Goal: Navigation & Orientation: Find specific page/section

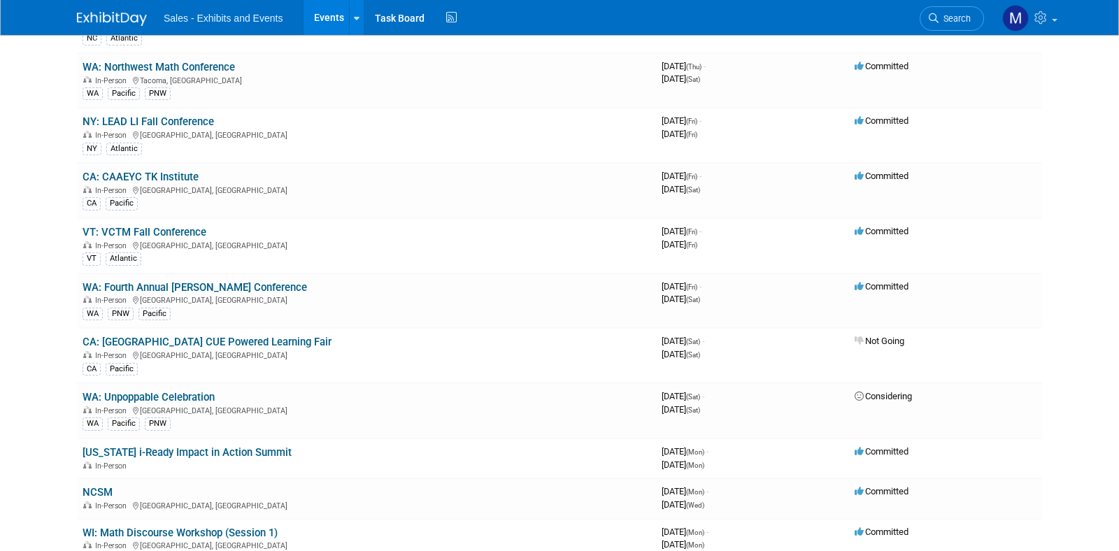
scroll to position [3056, 0]
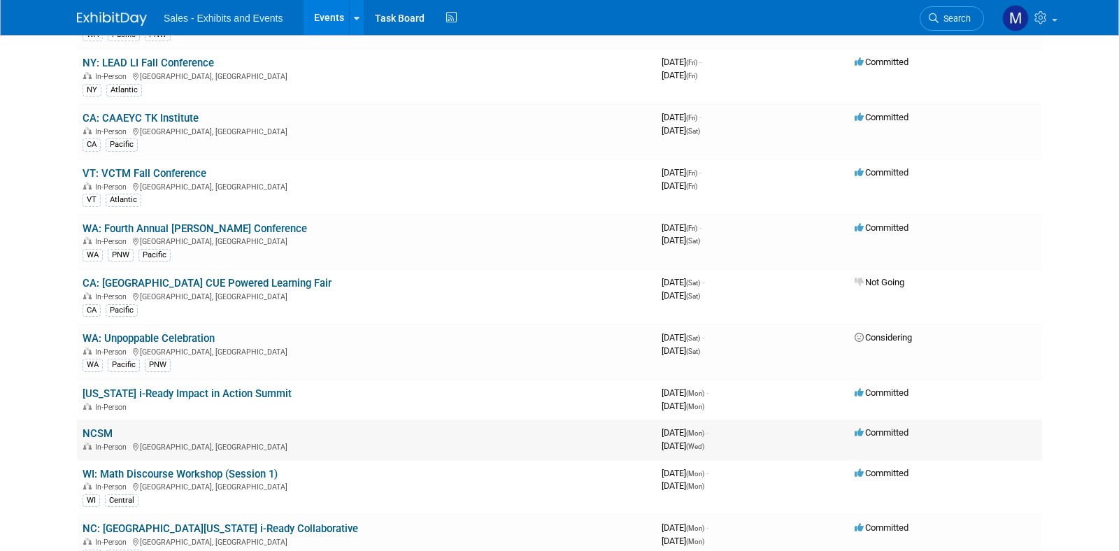
click at [110, 433] on link "NCSM" at bounding box center [98, 433] width 30 height 13
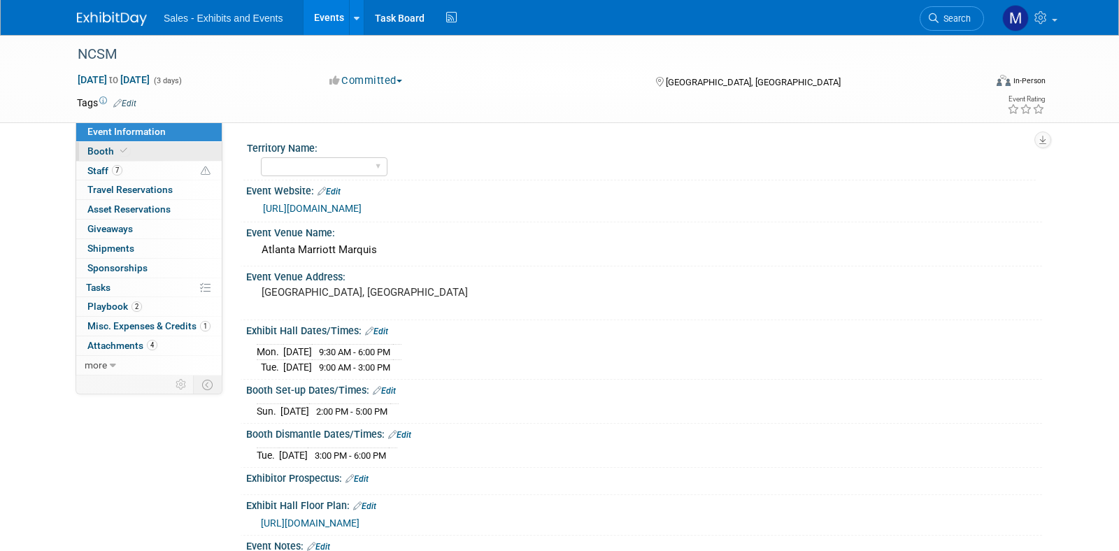
click at [126, 149] on span at bounding box center [124, 150] width 13 height 10
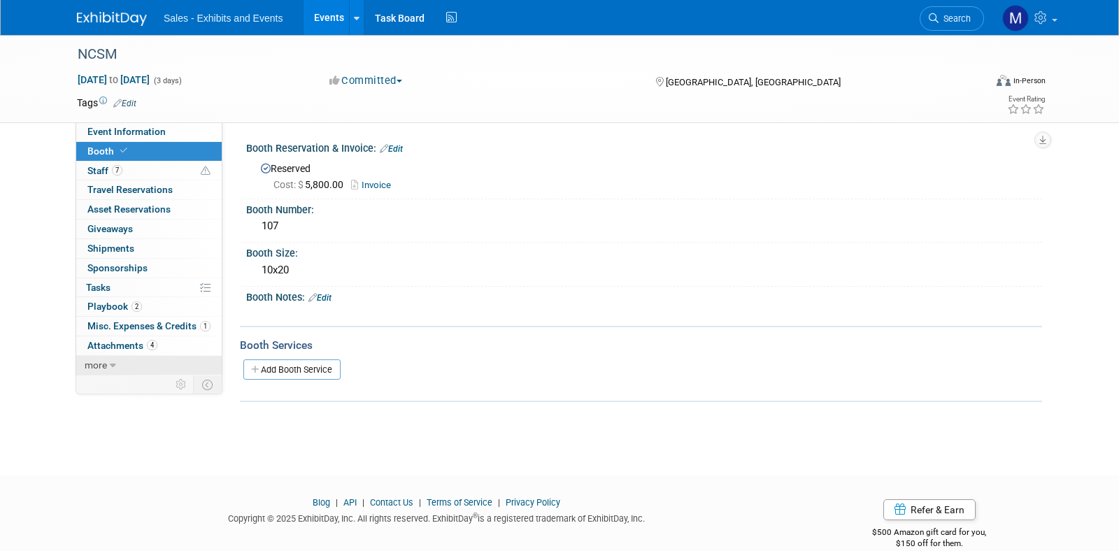
click at [107, 365] on link "more" at bounding box center [148, 365] width 145 height 19
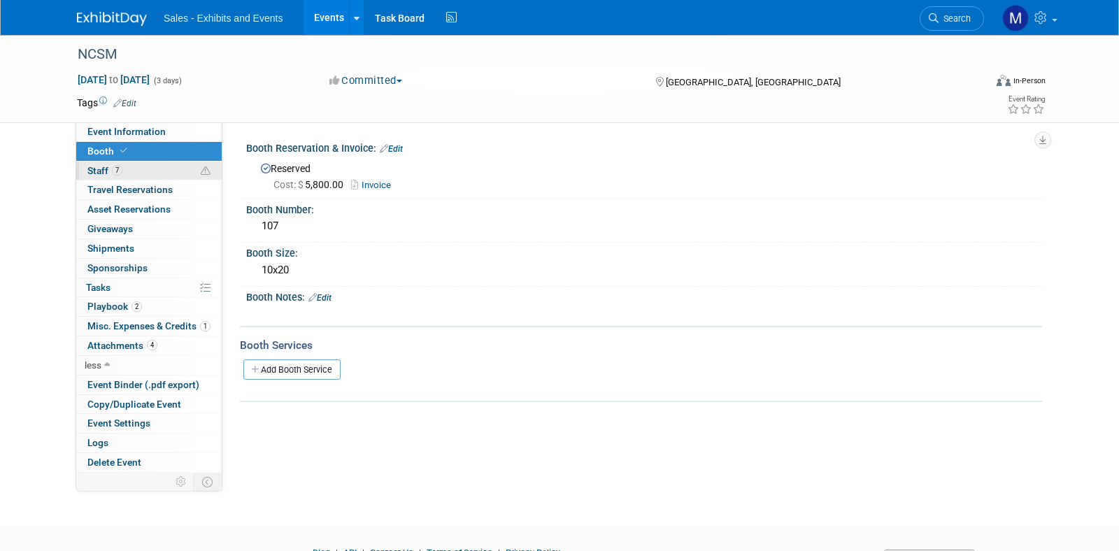
click at [155, 162] on link "7 Staff 7" at bounding box center [148, 171] width 145 height 19
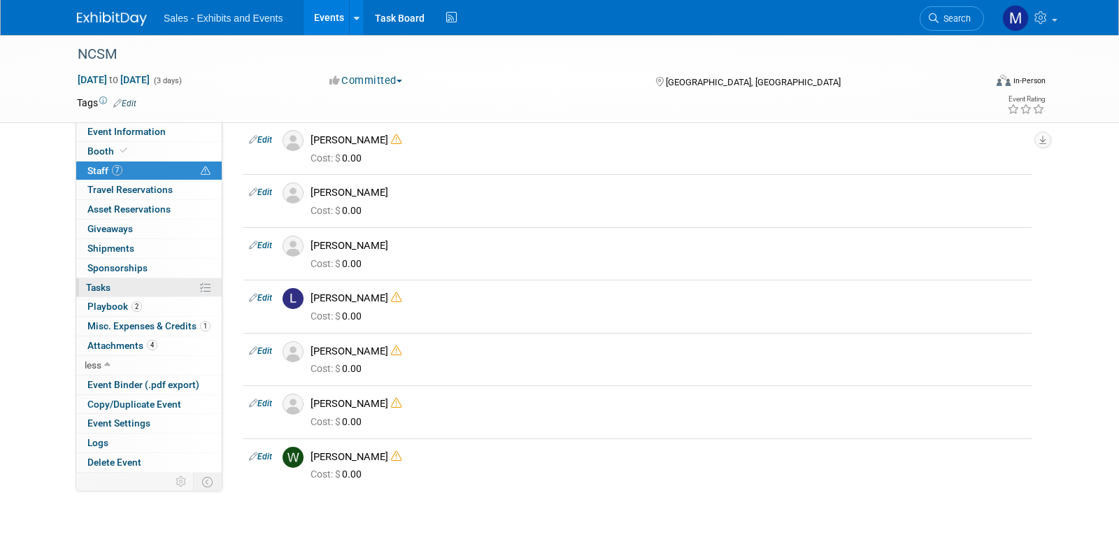
scroll to position [59, 0]
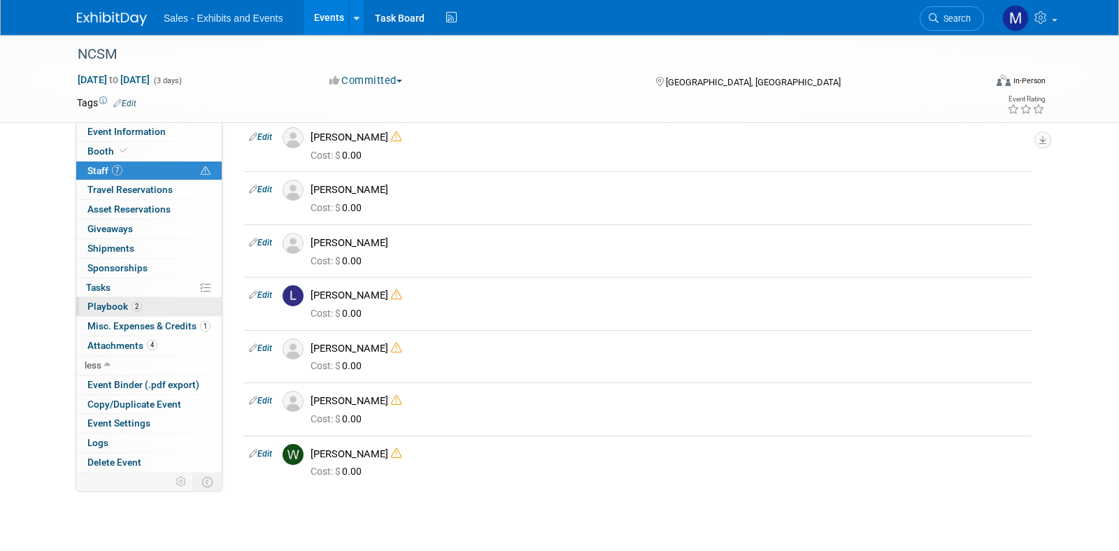
click at [111, 309] on span "Playbook 2" at bounding box center [114, 306] width 55 height 11
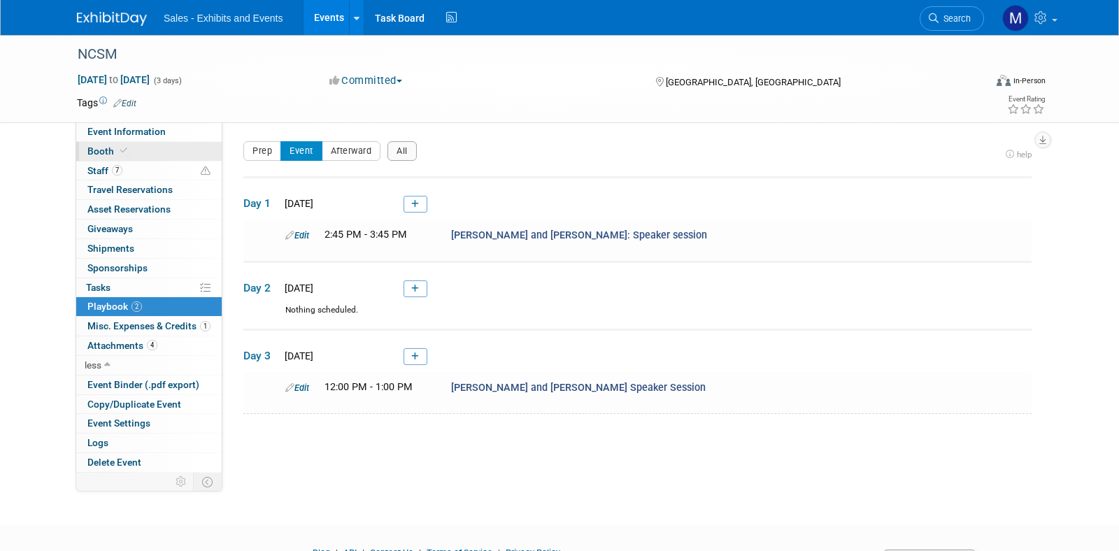
click at [109, 146] on span "Booth" at bounding box center [108, 150] width 43 height 11
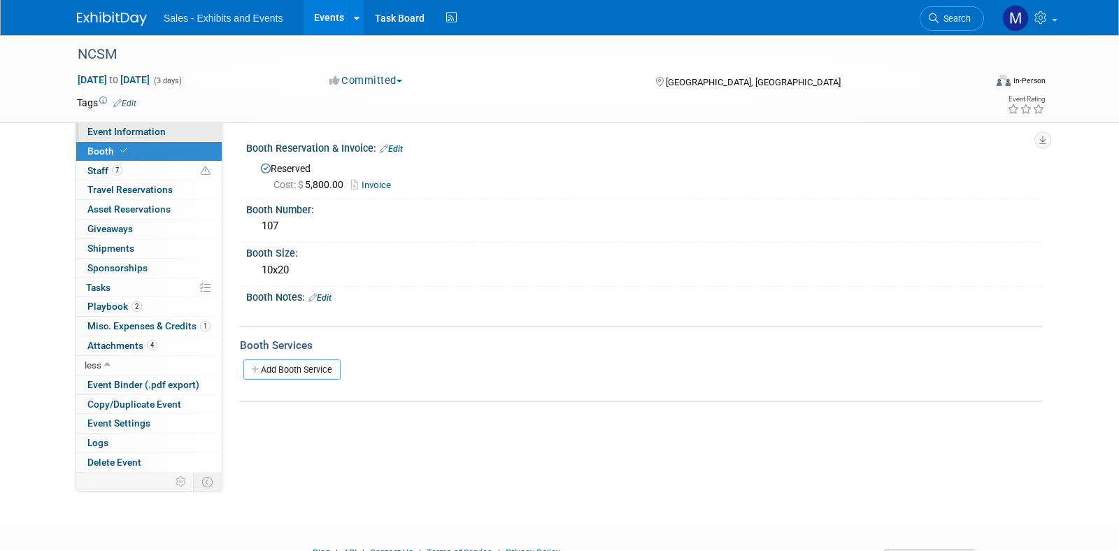
click at [138, 134] on span "Event Information" at bounding box center [126, 131] width 78 height 11
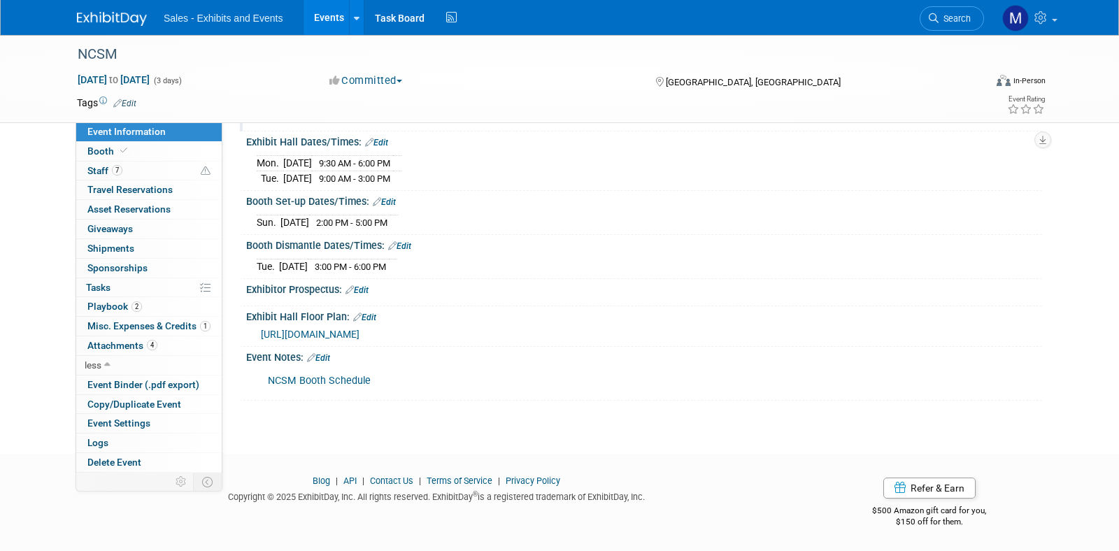
scroll to position [190, 0]
click at [106, 187] on span "Travel Reservations 0" at bounding box center [129, 189] width 85 height 11
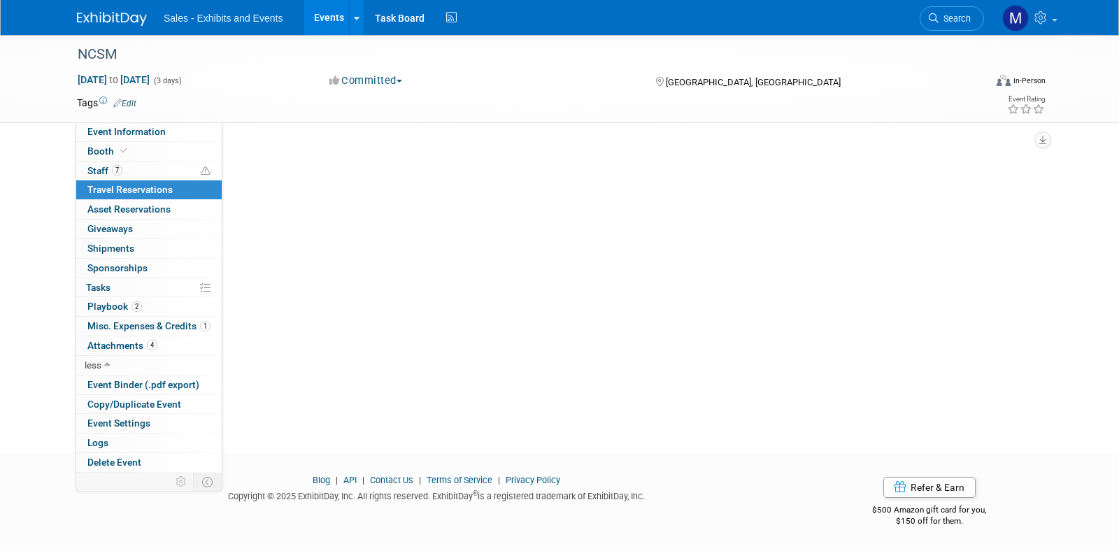
scroll to position [0, 0]
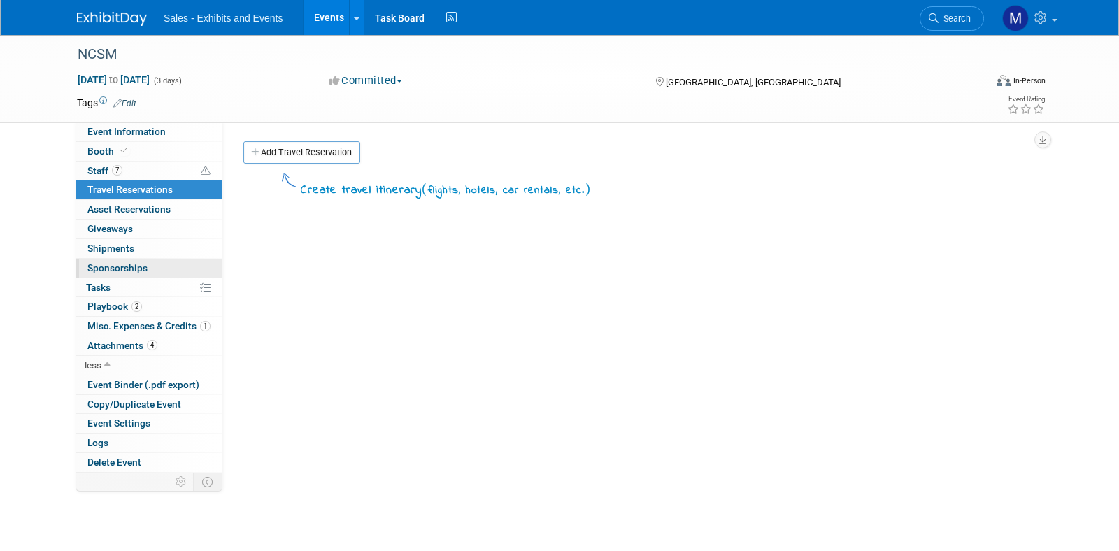
click at [113, 262] on span "Sponsorships 0" at bounding box center [117, 267] width 60 height 11
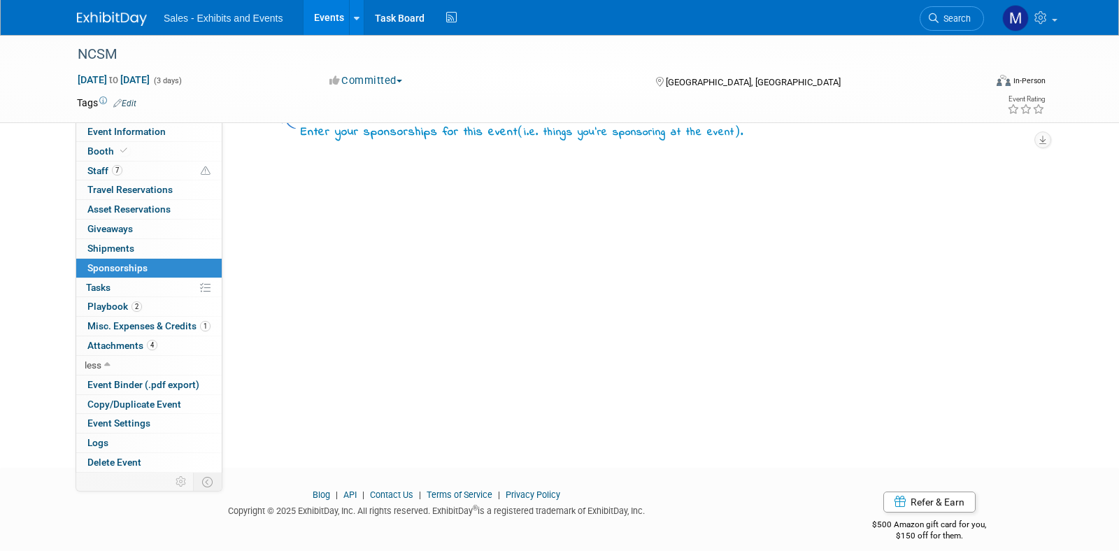
scroll to position [59, 0]
click at [103, 282] on span "Tasks 0%" at bounding box center [98, 287] width 24 height 11
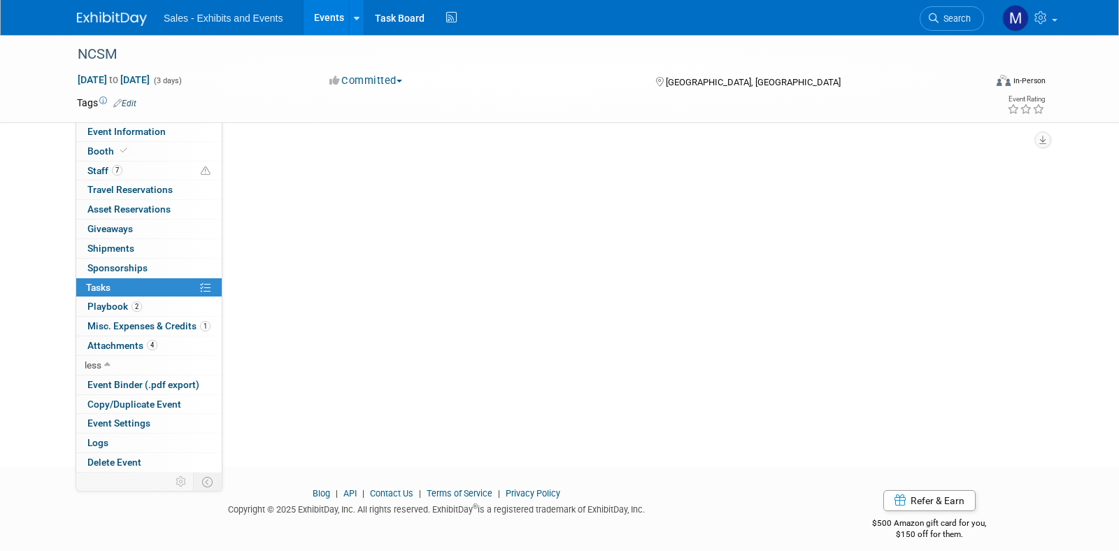
scroll to position [0, 0]
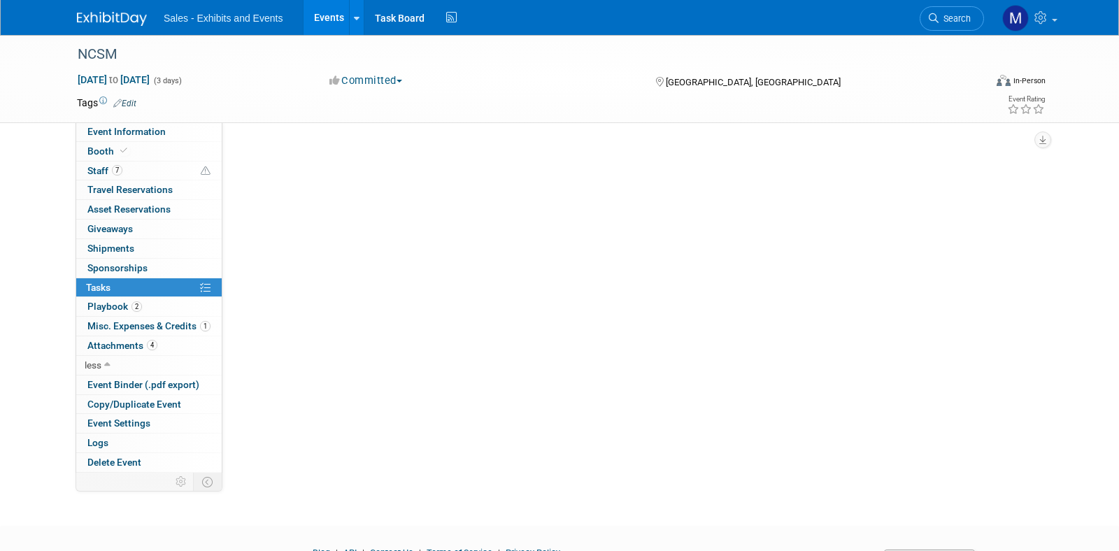
click at [103, 282] on span "Tasks 0%" at bounding box center [98, 287] width 24 height 11
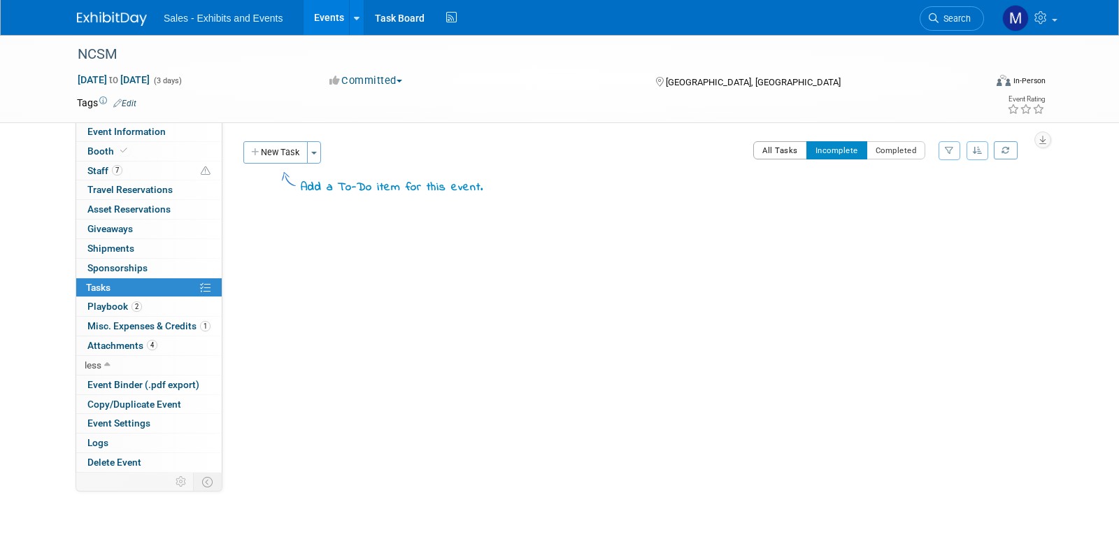
click at [790, 143] on button "All Tasks" at bounding box center [780, 150] width 54 height 18
click at [120, 425] on span "Event Settings" at bounding box center [118, 423] width 63 height 11
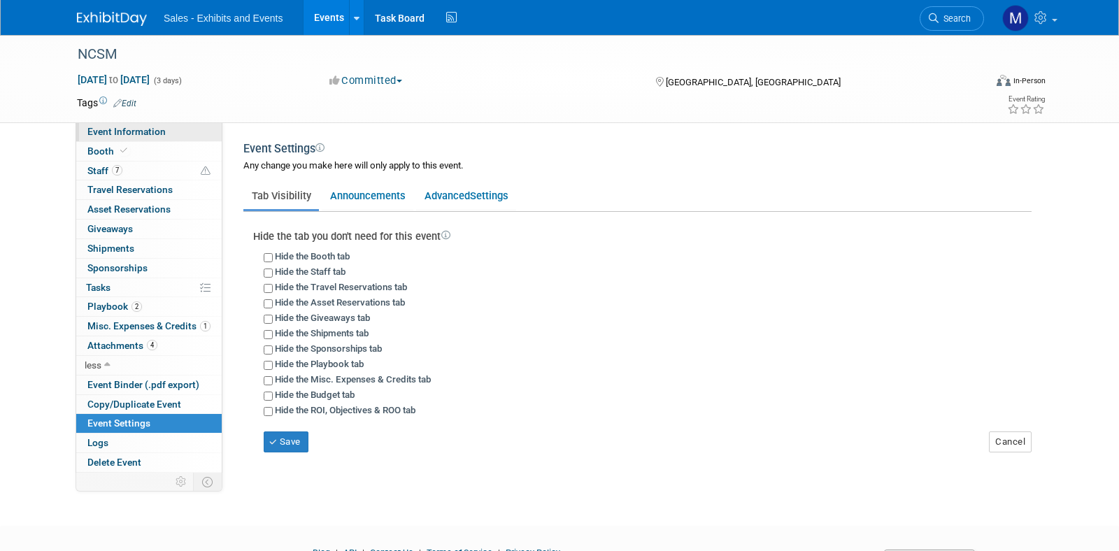
click at [143, 129] on span "Event Information" at bounding box center [126, 131] width 78 height 11
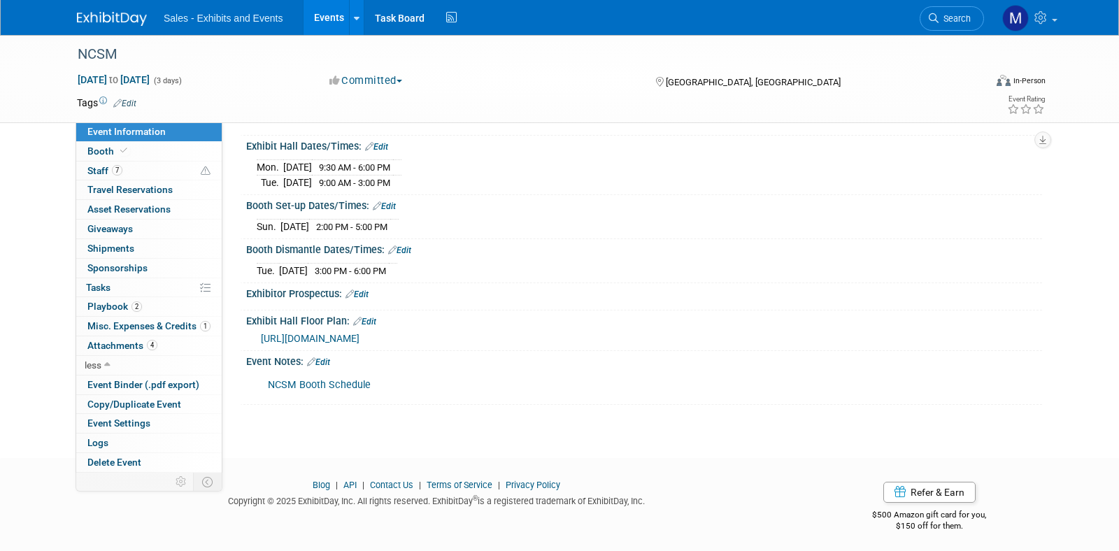
scroll to position [190, 0]
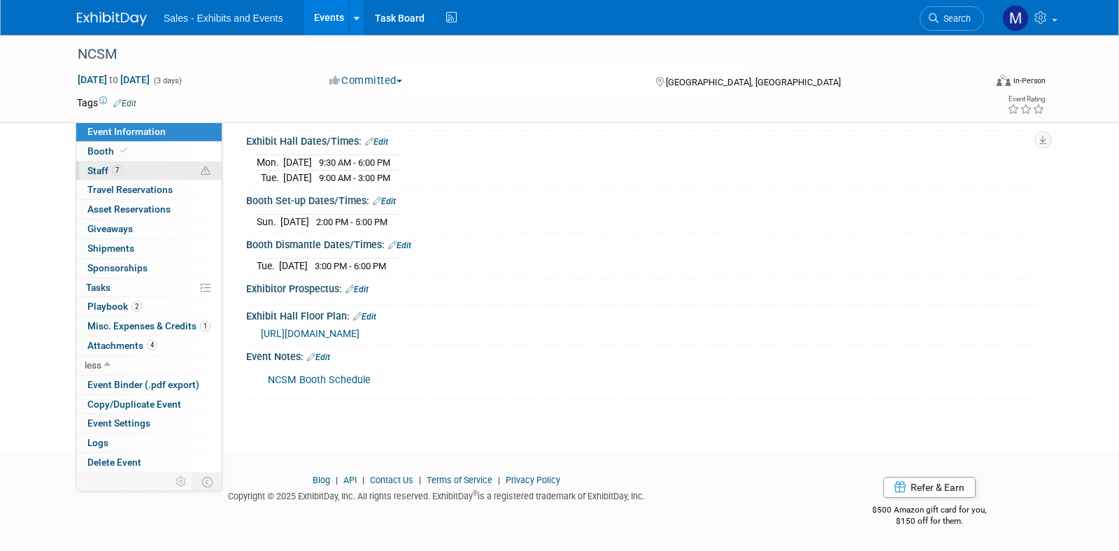
click at [208, 174] on icon at bounding box center [206, 171] width 10 height 10
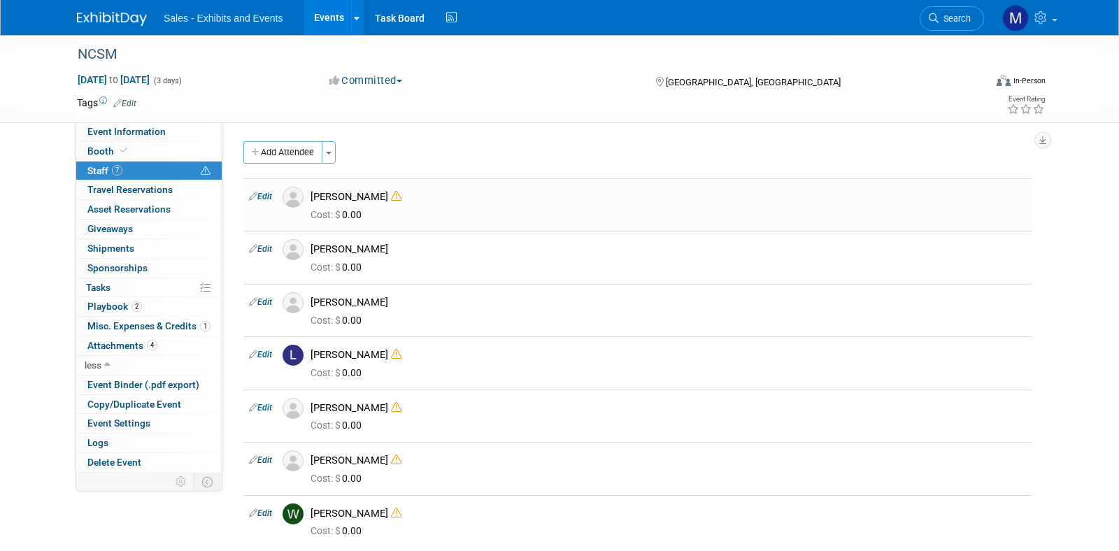
click at [391, 200] on icon at bounding box center [396, 196] width 10 height 10
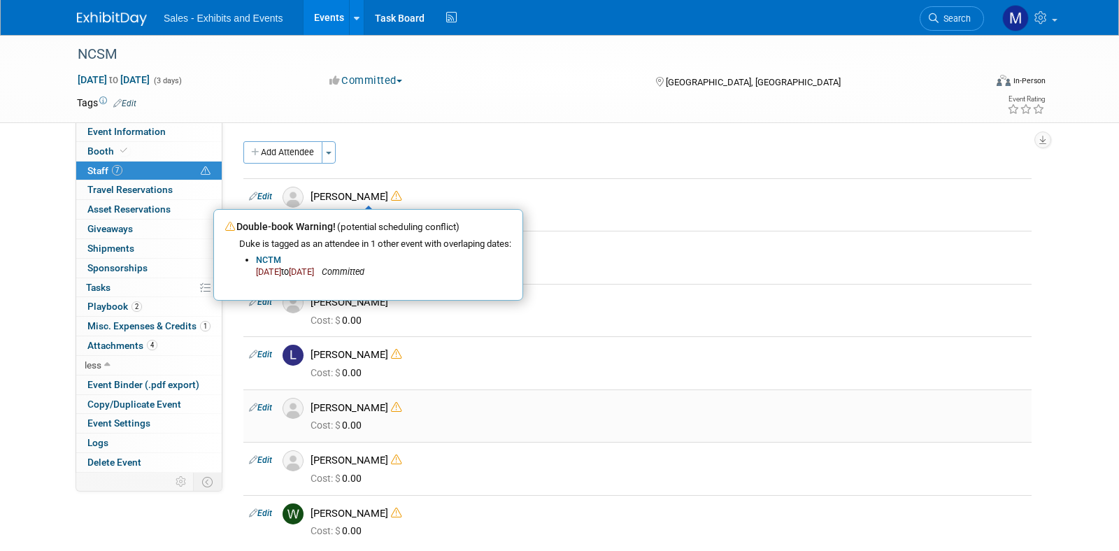
click at [391, 408] on icon at bounding box center [396, 407] width 10 height 10
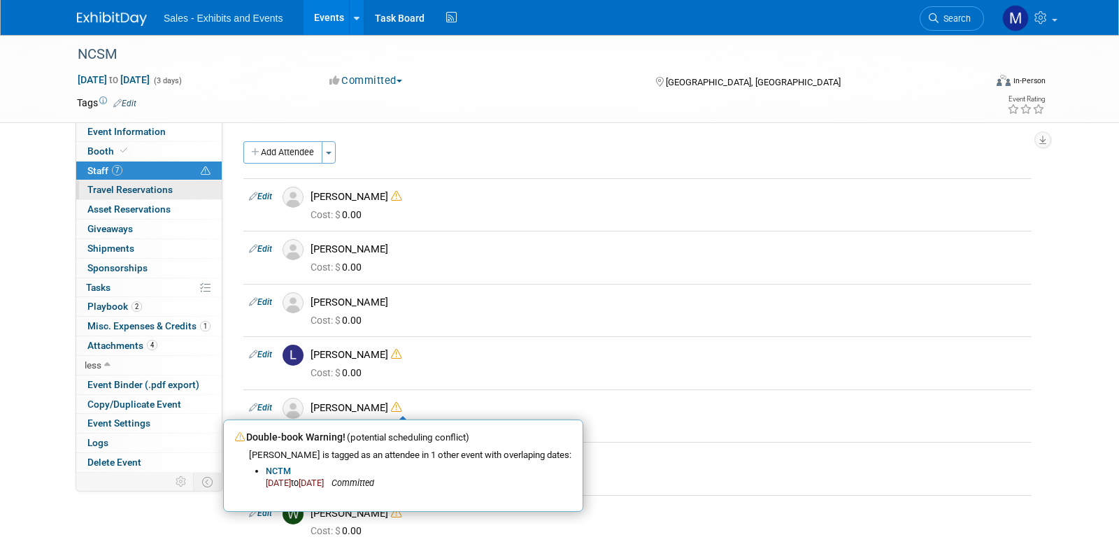
click at [130, 192] on span "Travel Reservations 0" at bounding box center [129, 189] width 85 height 11
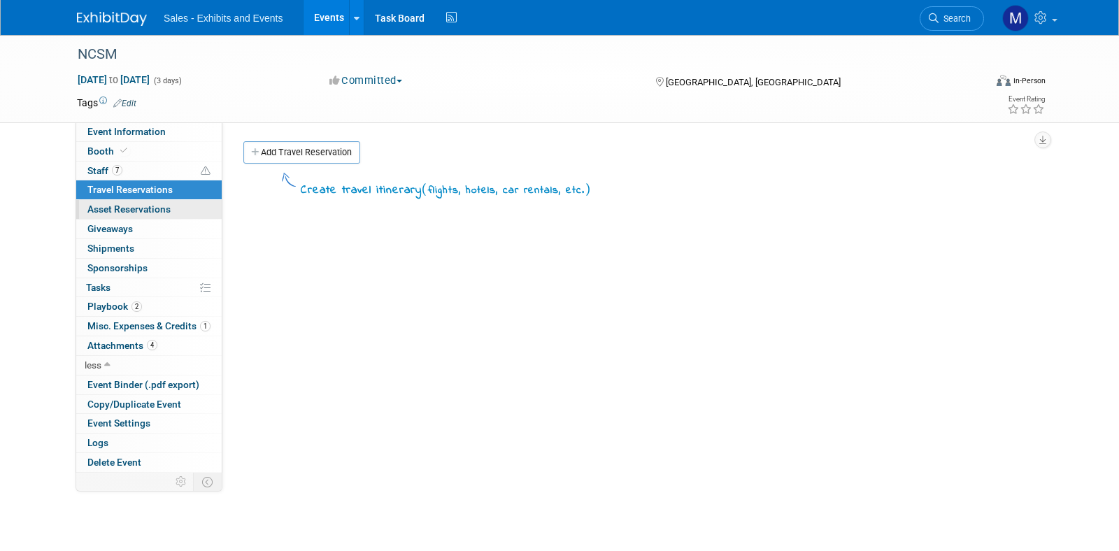
click at [117, 211] on span "Asset Reservations 0" at bounding box center [128, 209] width 83 height 11
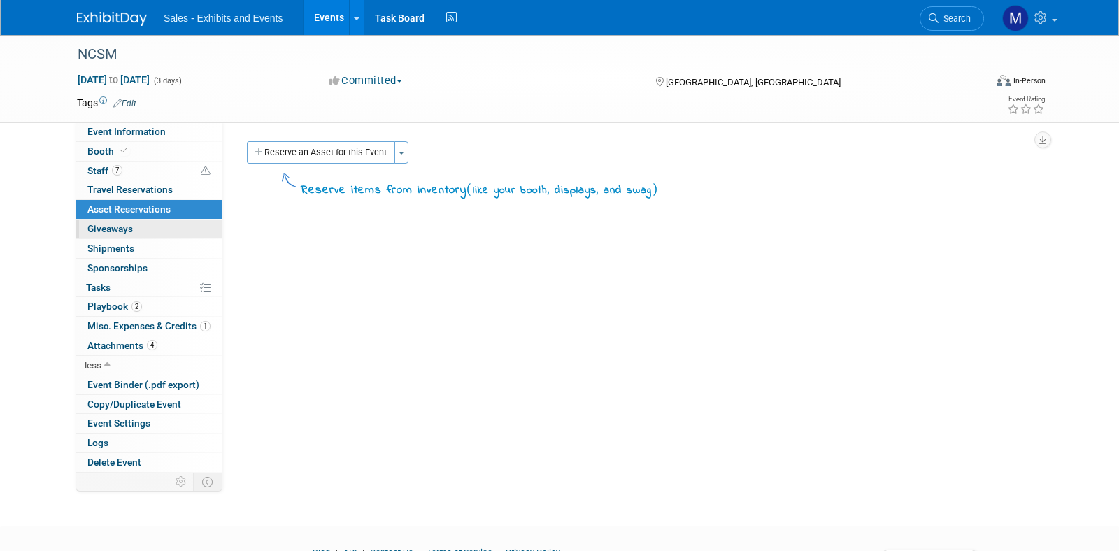
click at [117, 224] on span "Giveaways 0" at bounding box center [109, 228] width 45 height 11
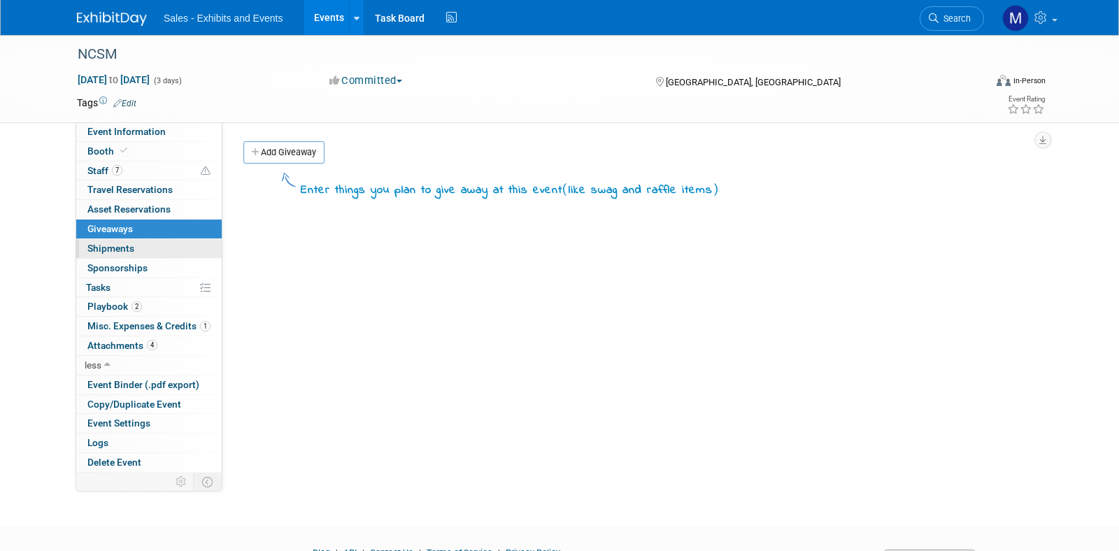
click at [116, 257] on link "0 Shipments 0" at bounding box center [148, 248] width 145 height 19
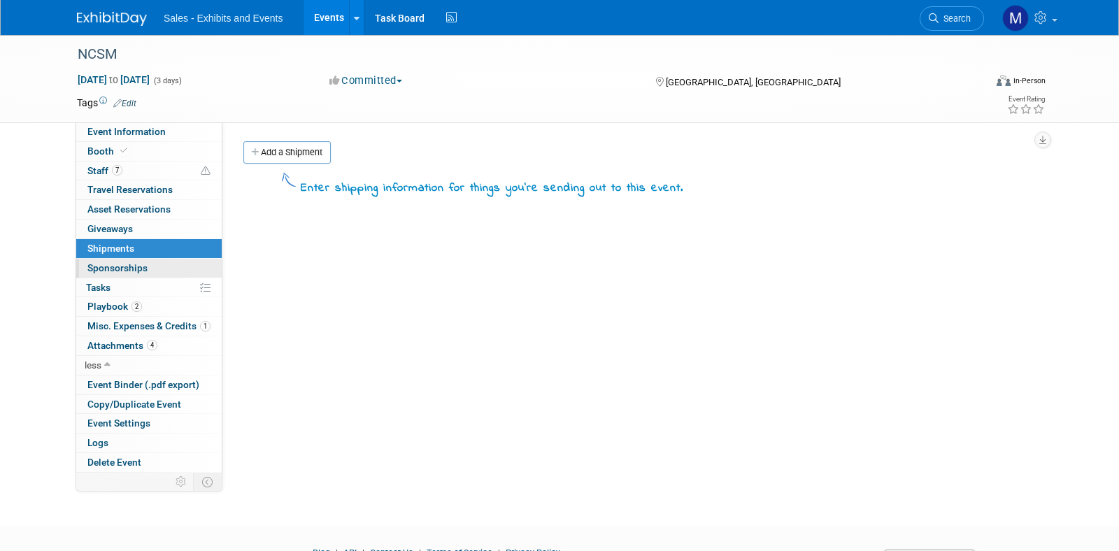
click at [114, 272] on span "Sponsorships 0" at bounding box center [117, 267] width 60 height 11
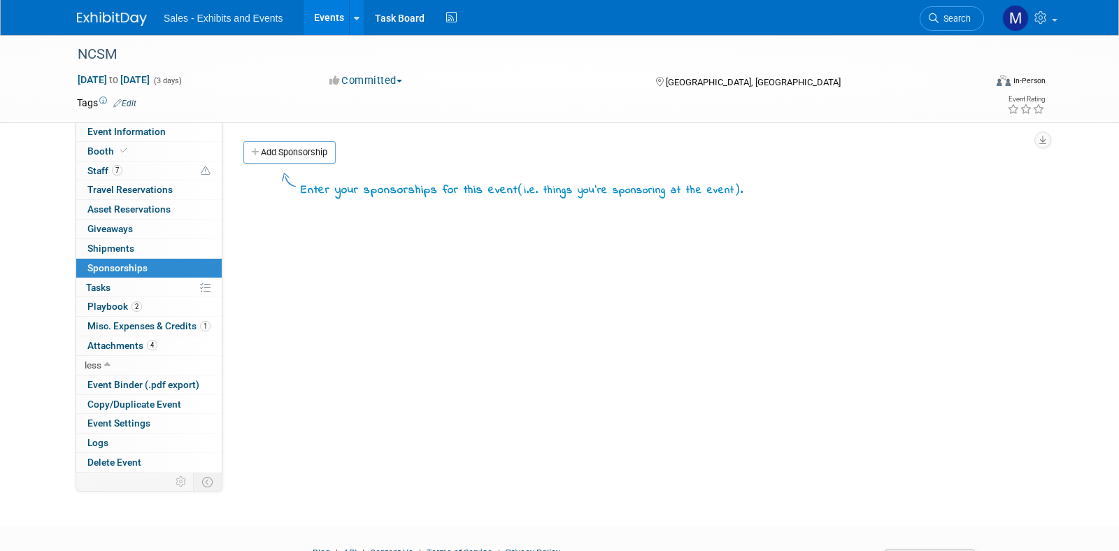
click at [140, 120] on div "NCSM Oct 13, 2025 to Oct 15, 2025 (3 days) Oct 13, 2025 to Oct 15, 2025 Committ…" at bounding box center [559, 78] width 986 height 87
click at [137, 128] on span "Event Information" at bounding box center [126, 131] width 78 height 11
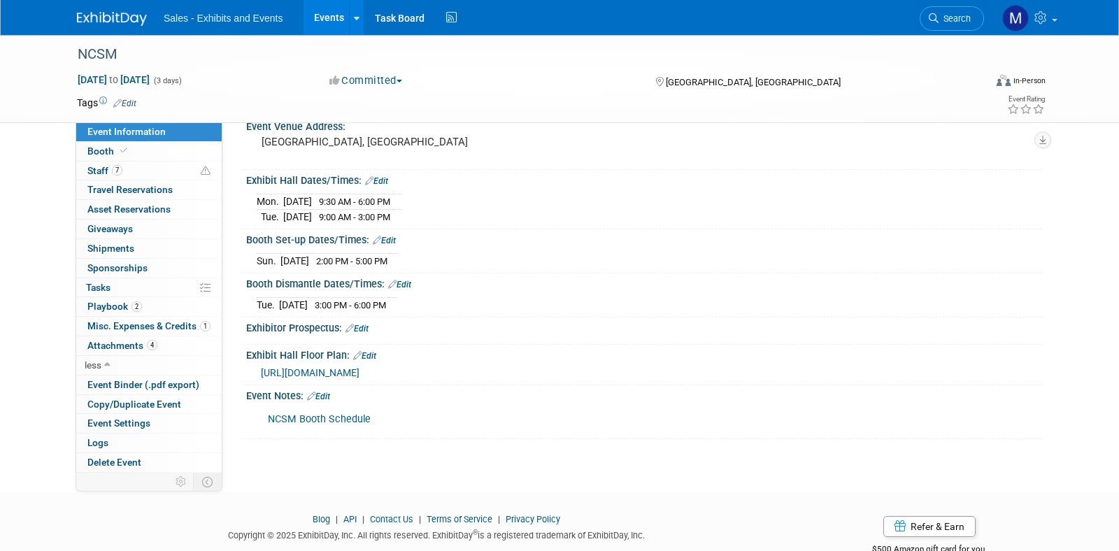
scroll to position [190, 0]
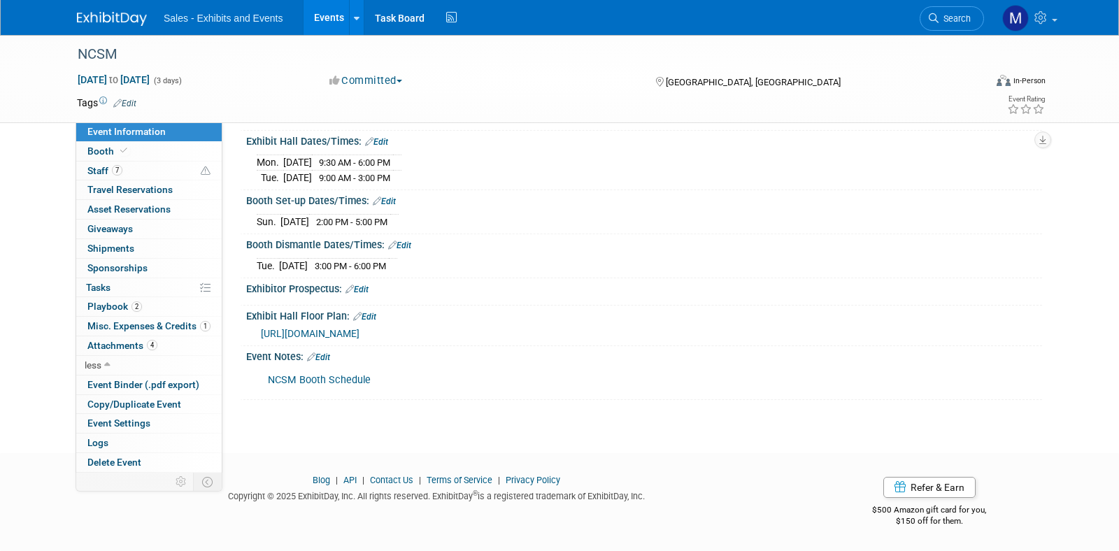
click at [326, 379] on link "NCSM Booth Schedule" at bounding box center [319, 380] width 103 height 12
click at [111, 327] on span "Misc. Expenses & Credits 1" at bounding box center [148, 325] width 123 height 11
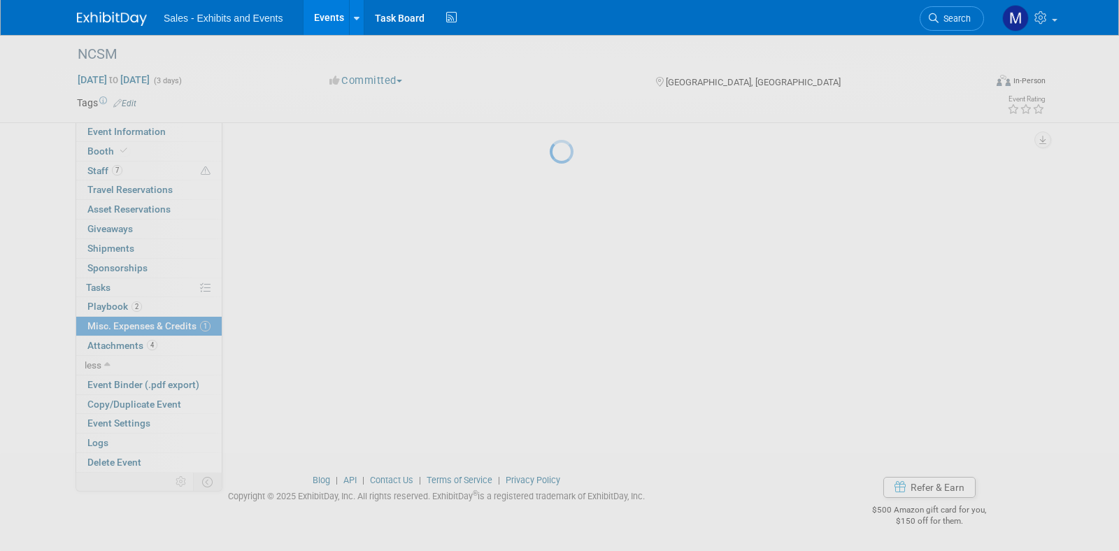
scroll to position [0, 0]
